Goal: Check status: Check status

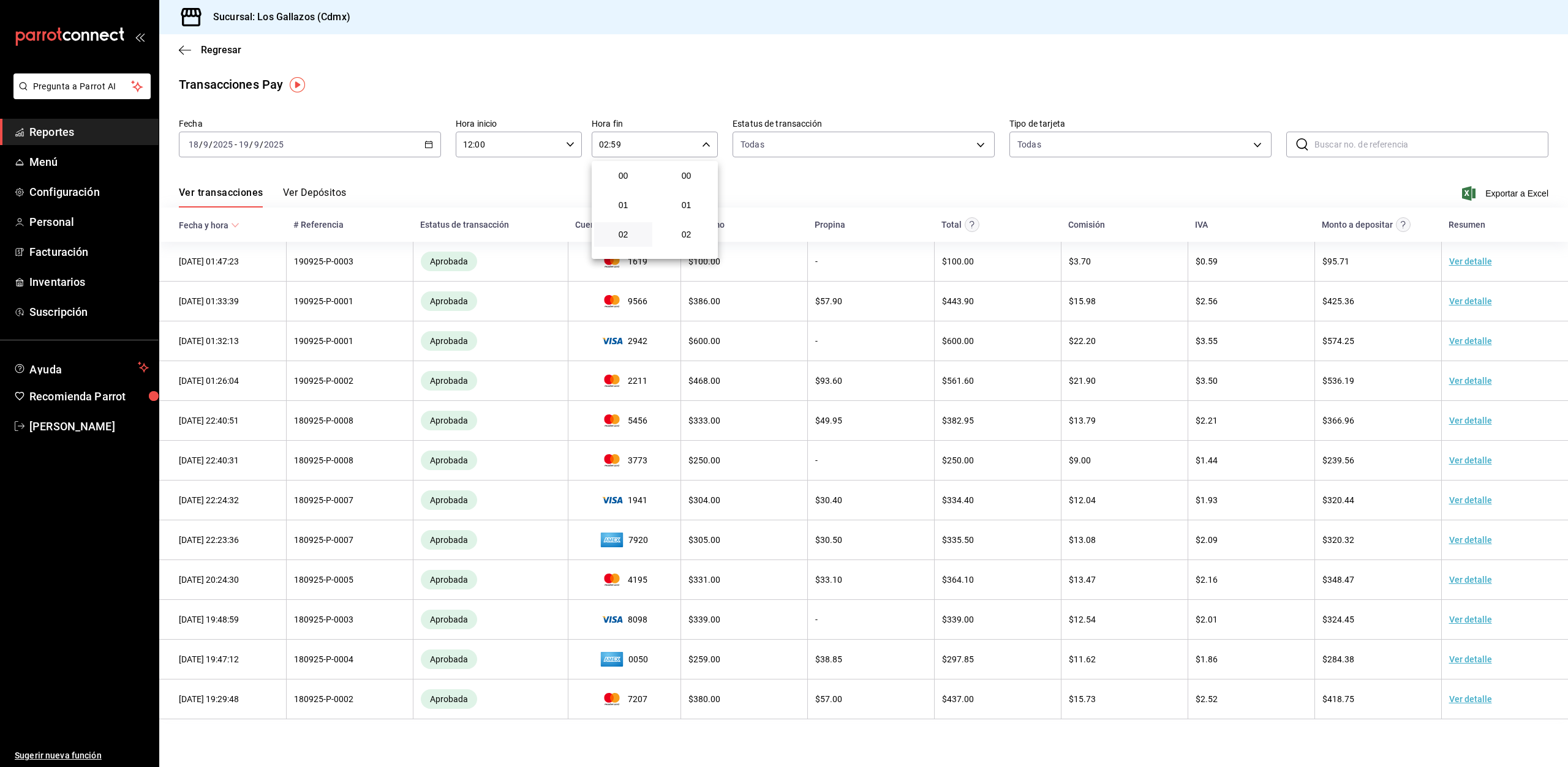
scroll to position [1665, 0]
click at [859, 184] on div at bounding box center [784, 383] width 1568 height 767
click at [435, 142] on div "[DATE] [DATE] - [DATE] [DATE]" at bounding box center [310, 145] width 262 height 26
click at [434, 144] on div "[DATE] [DATE] - [DATE] [DATE]" at bounding box center [310, 145] width 262 height 26
click at [214, 320] on span "Rango de fechas" at bounding box center [237, 319] width 95 height 13
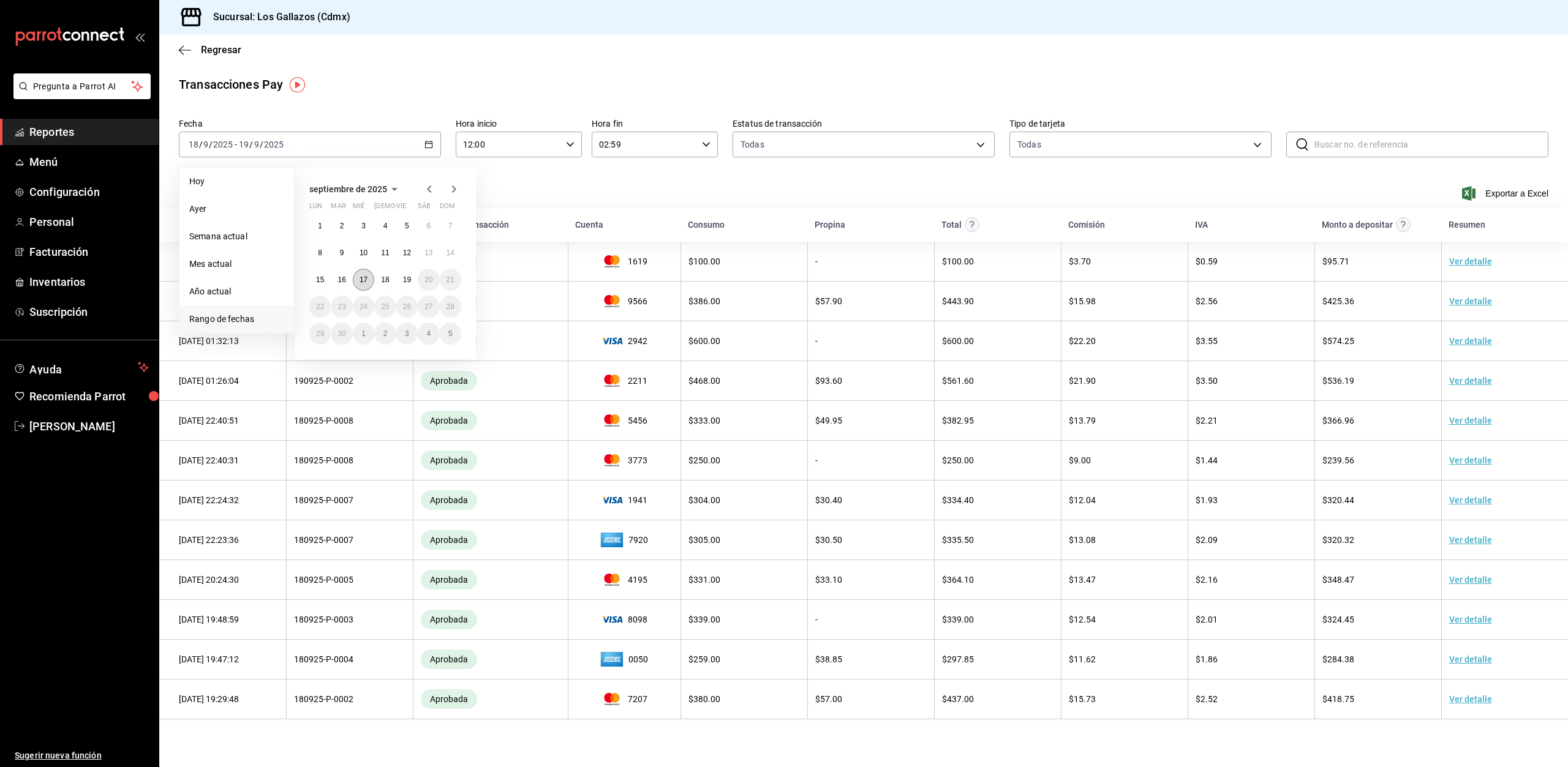
click at [362, 276] on abbr "17" at bounding box center [364, 280] width 8 height 9
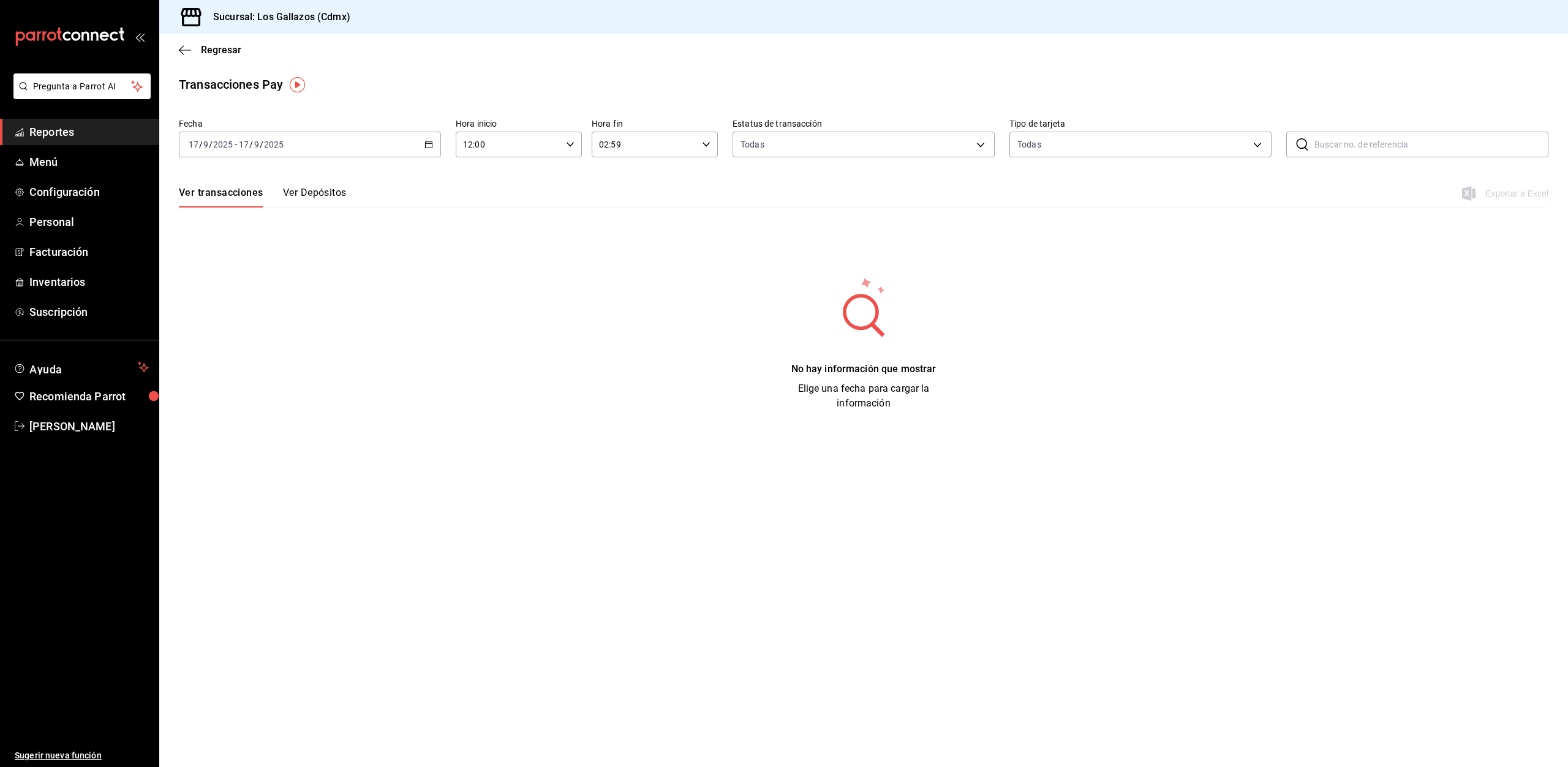
click at [573, 143] on \(Stroke\) "button" at bounding box center [570, 144] width 7 height 4
click at [484, 176] on span "12" at bounding box center [487, 176] width 43 height 10
click at [707, 147] on div at bounding box center [784, 383] width 1568 height 767
click at [707, 144] on icon "button" at bounding box center [707, 145] width 9 height 9
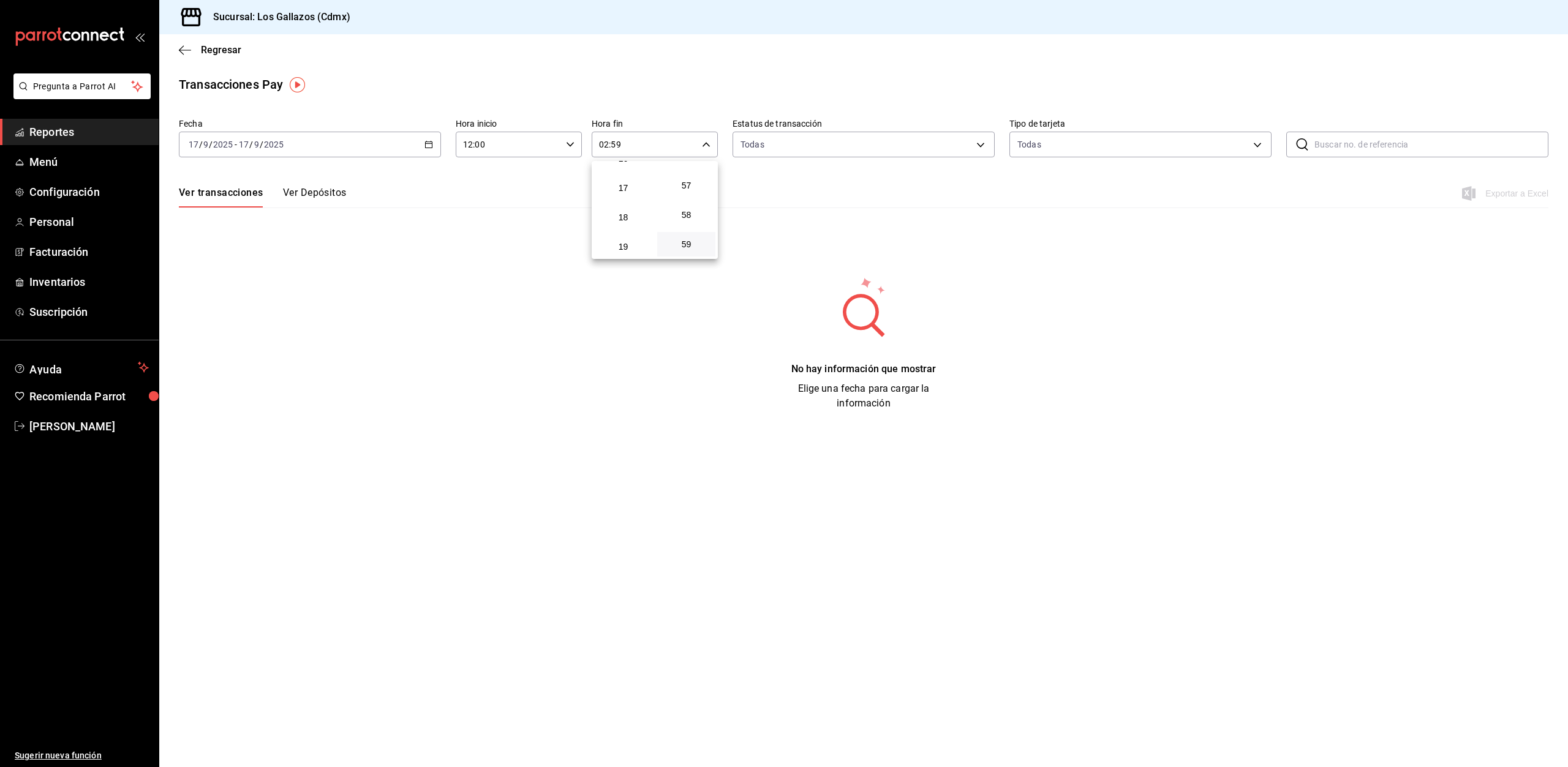
scroll to position [607, 0]
click at [627, 248] on span "23" at bounding box center [623, 245] width 43 height 10
type input "23:59"
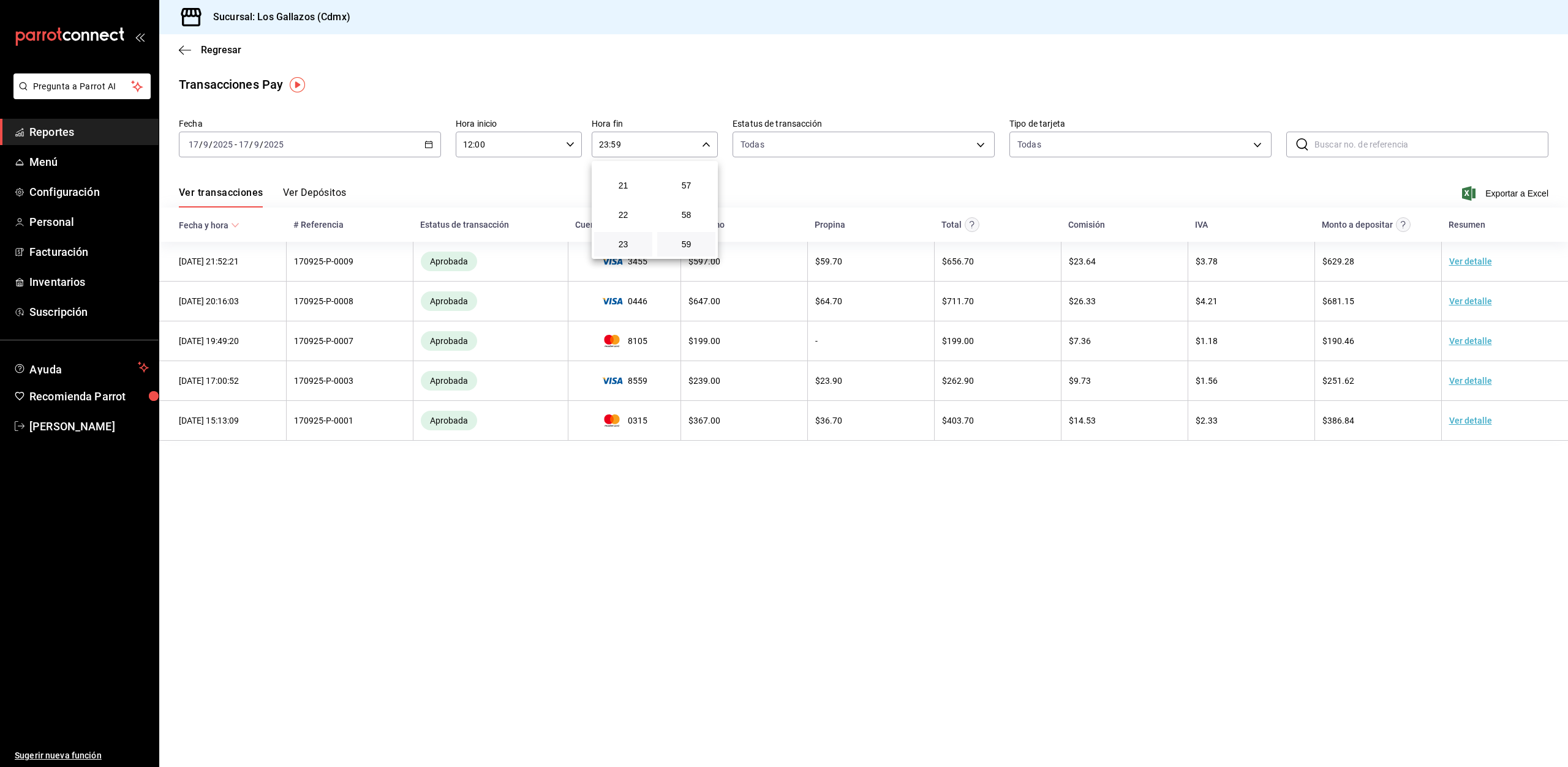
click at [767, 631] on div at bounding box center [784, 383] width 1568 height 767
